Goal: Transaction & Acquisition: Book appointment/travel/reservation

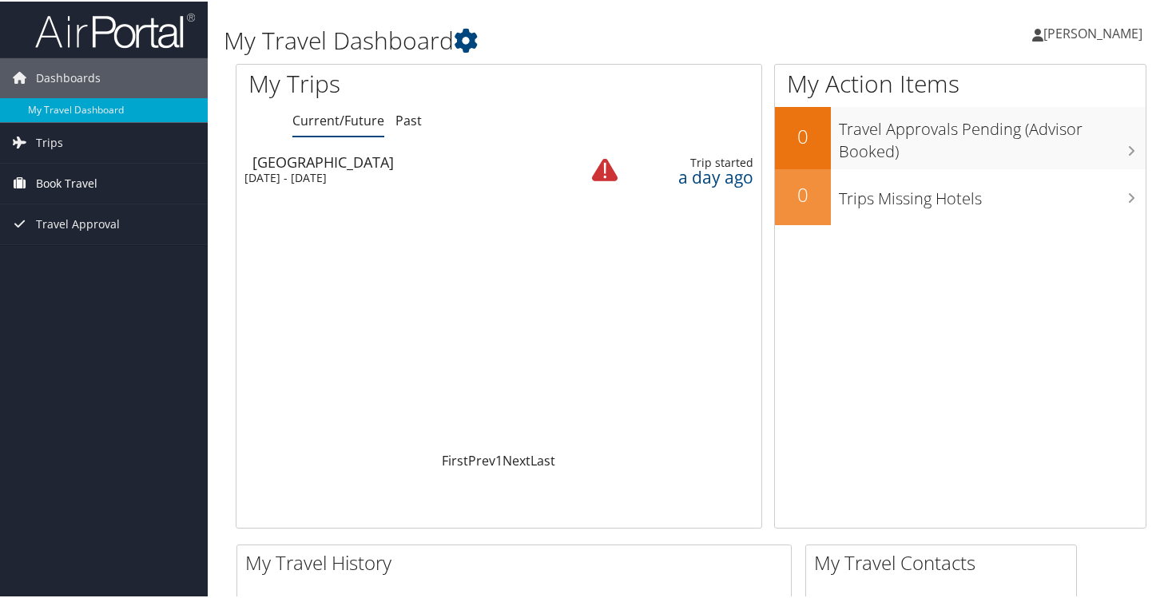
click at [78, 185] on span "Book Travel" at bounding box center [67, 182] width 62 height 40
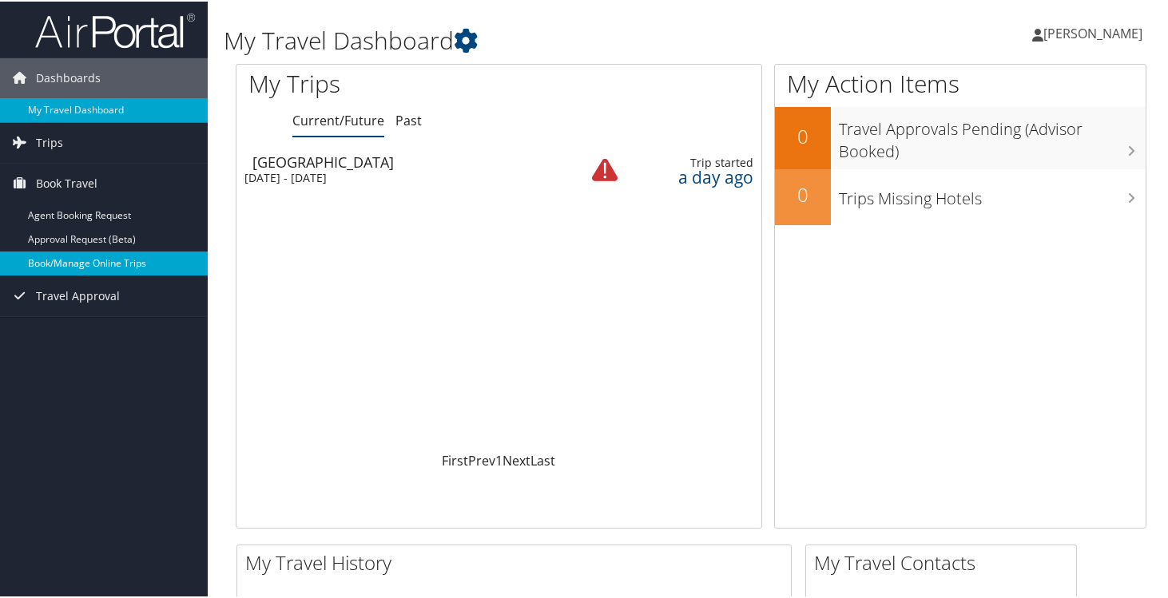
click at [88, 256] on link "Book/Manage Online Trips" at bounding box center [104, 262] width 208 height 24
